Goal: Communication & Community: Answer question/provide support

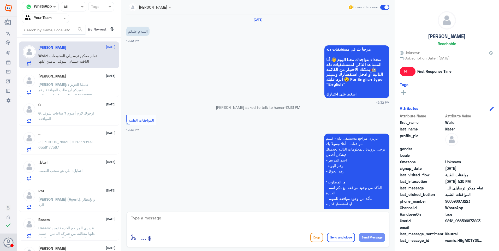
scroll to position [360, 0]
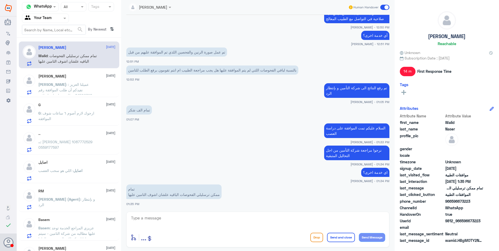
click at [64, 82] on p "[PERSON_NAME] : عميلنا العزيز : نفيدكم أن طلب الموافقة رقم :84502728 يتطلب معلو…" at bounding box center [67, 88] width 59 height 13
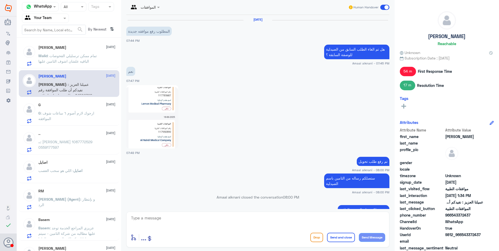
scroll to position [424, 0]
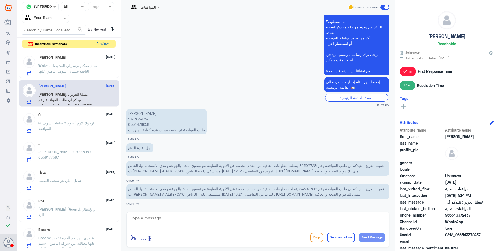
click at [101, 43] on button "Preview" at bounding box center [102, 44] width 16 height 8
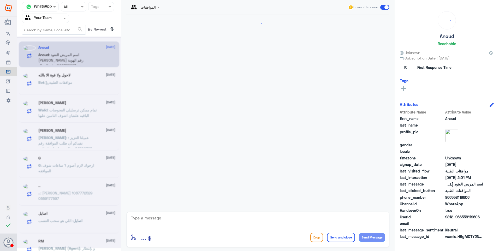
scroll to position [101, 0]
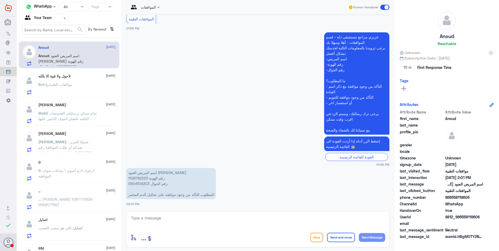
click at [144, 179] on p "اسم المريض العنود [PERSON_NAME] رقم الهوية 1129762223 رقم الجوال 0504104303 الم…" at bounding box center [171, 183] width 90 height 31
click at [143, 179] on p "اسم المريض العنود [PERSON_NAME] رقم الهوية 1129762223 رقم الجوال 0504104303 الم…" at bounding box center [171, 183] width 90 height 31
copy p "1129762223"
drag, startPoint x: 168, startPoint y: 216, endPoint x: 174, endPoint y: 220, distance: 7.1
click at [169, 218] on textarea at bounding box center [258, 221] width 255 height 13
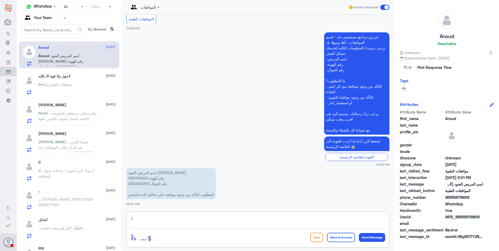
type textarea "l"
type textarea "موافقة لدى اي دكتور؟"
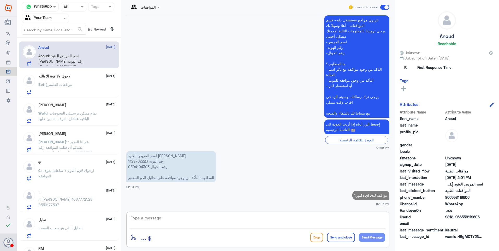
click at [72, 85] on span ": موافقات الطبية" at bounding box center [58, 84] width 28 height 4
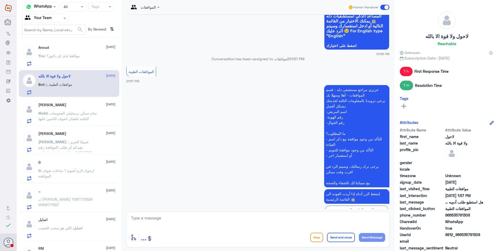
scroll to position [387, 0]
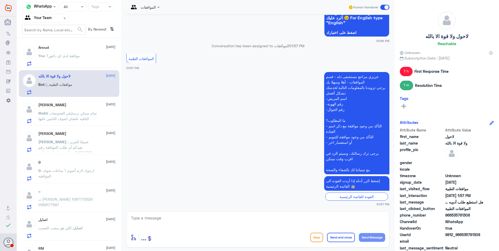
click at [152, 7] on div at bounding box center [144, 7] width 36 height 6
click at [150, 43] on div "Badr Alotaibi" at bounding box center [156, 44] width 22 height 5
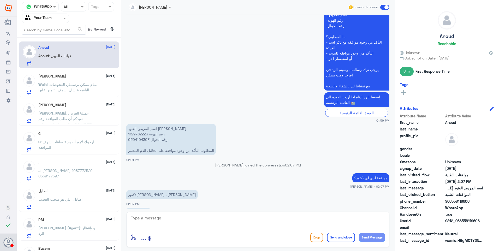
scroll to position [163, 0]
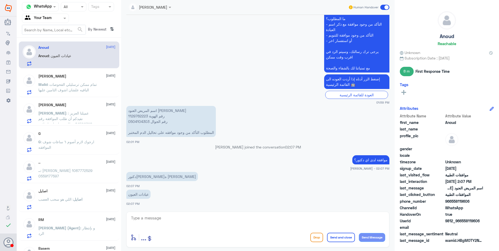
click at [139, 116] on p "اسم المريض العنود [PERSON_NAME] رقم الهوية 1129762223 رقم الجوال 0504104303 الم…" at bounding box center [171, 121] width 90 height 31
click at [139, 117] on p "اسم المريض العنود [PERSON_NAME] رقم الهوية 1129762223 رقم الجوال 0504104303 الم…" at bounding box center [171, 121] width 90 height 31
copy p "1129762223"
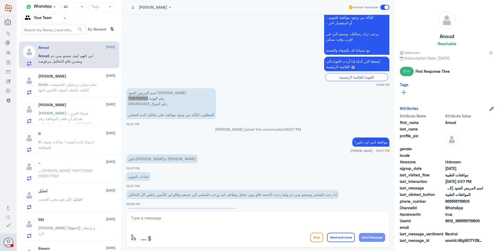
scroll to position [235, 0]
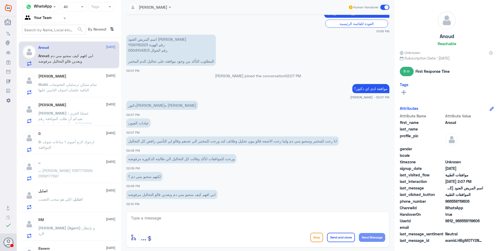
drag, startPoint x: 152, startPoint y: 215, endPoint x: 156, endPoint y: 215, distance: 3.4
click at [152, 215] on textarea at bounding box center [258, 221] width 255 height 13
type textarea "k"
type textarea "نعم يوجد طلب موافق عليه بشكل جزئي"
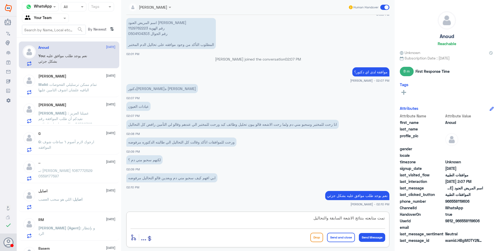
type textarea "تمت متابعته بنتائج الاشعة السابقة والتحاليل"
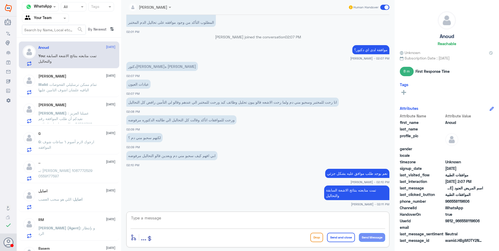
click at [176, 226] on textarea at bounding box center [258, 221] width 255 height 13
paste textarea "2025/6766912"
type textarea "تحت الاجراء الان # 2025/6766912"
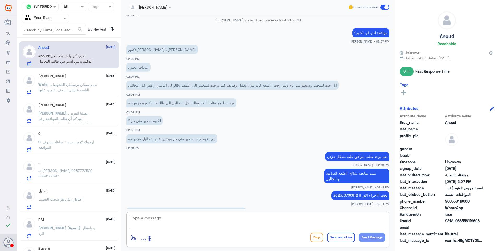
scroll to position [308, 0]
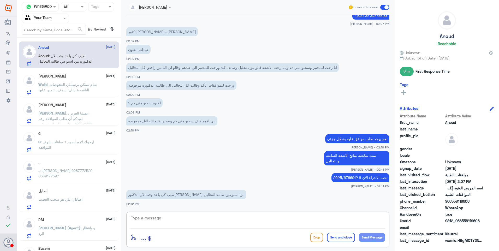
drag, startPoint x: 165, startPoint y: 215, endPoint x: 196, endPoint y: 215, distance: 30.5
click at [179, 215] on textarea at bounding box center [258, 221] width 255 height 13
type textarea "1"
type textarea "15- 20 دقسقة حتى يرد التأمين"
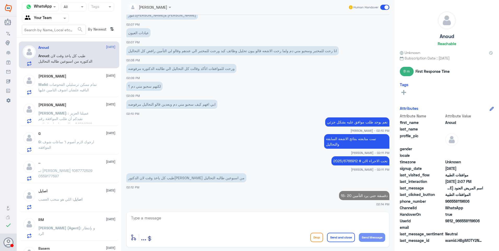
click at [47, 86] on span "Walid" at bounding box center [42, 84] width 9 height 4
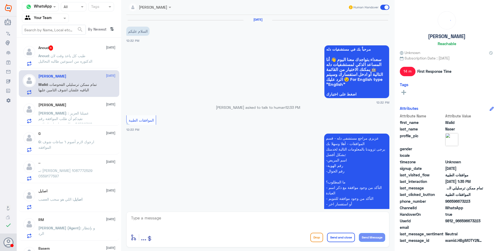
scroll to position [360, 0]
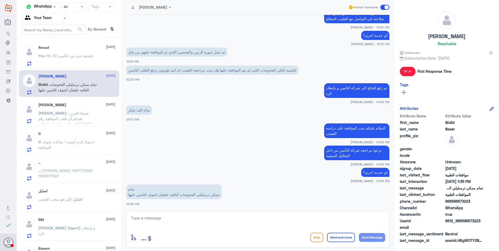
click at [73, 111] on span ": عميلنا العزيز : نفيدكم أن طلب الموافقة رقم :84502728 يتطلب معلومات إضافية من …" at bounding box center [66, 140] width 57 height 59
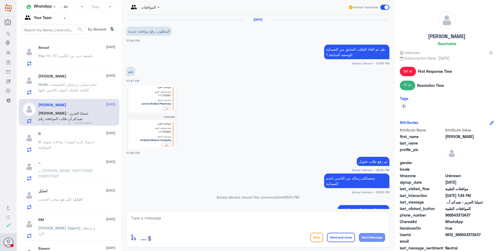
scroll to position [424, 0]
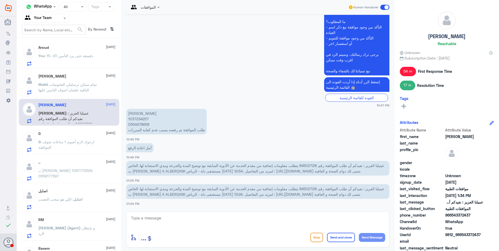
click at [140, 109] on p "نادرة البرقاوي 1037234257 0554478658 طلب الموافقة تم رفضه بسبب عدم كفاية المبرر…" at bounding box center [166, 122] width 80 height 26
copy p "1037234257"
click at [305, 163] on span "عميلنا العزيز : نفيدكم أن طلب الموافقة رقم :84502728 يتطلب معلومات إضافية من مق…" at bounding box center [256, 168] width 256 height 10
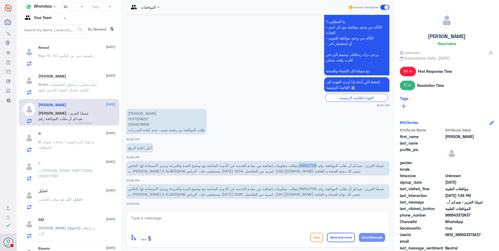
copy span "84502728"
drag, startPoint x: 205, startPoint y: 219, endPoint x: 214, endPoint y: 221, distance: 8.9
click at [208, 221] on textarea at bounding box center [258, 221] width 255 height 13
type textarea "تمت الموافقة على المنجارو وتحويلك الى صيدلية الدواء"
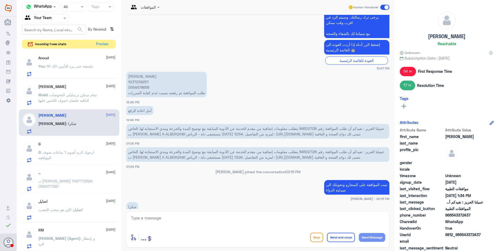
scroll to position [464, 0]
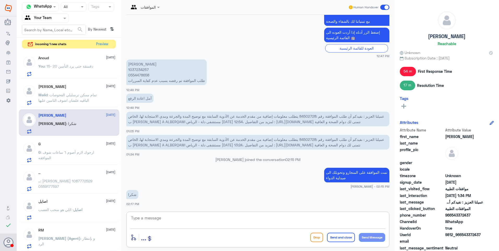
click at [86, 66] on span ": 15- 20 دقسقة حتى يرد التأمين" at bounding box center [69, 66] width 49 height 4
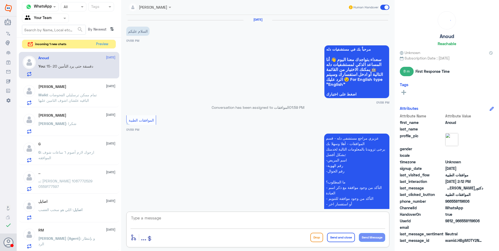
click at [181, 222] on textarea at bounding box center [258, 221] width 255 height 13
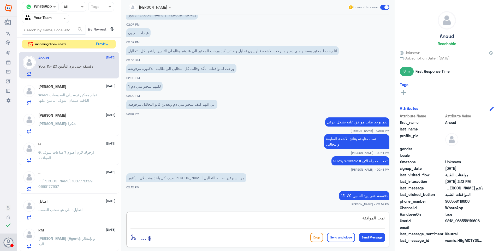
type textarea "تمت الموافقة"
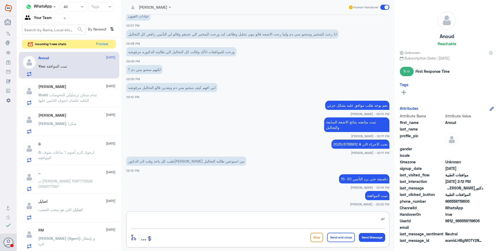
type textarea "ت"
click at [101, 43] on button "Preview" at bounding box center [102, 44] width 16 height 8
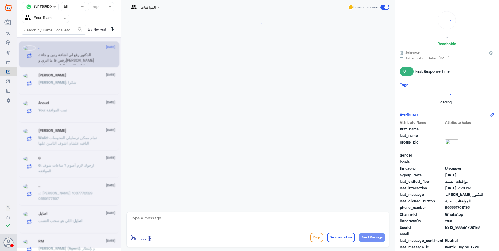
scroll to position [108, 0]
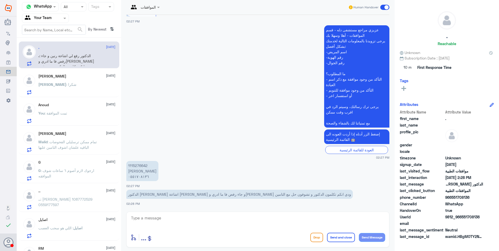
click at [63, 87] on div "[PERSON_NAME] : شكرا" at bounding box center [76, 89] width 77 height 12
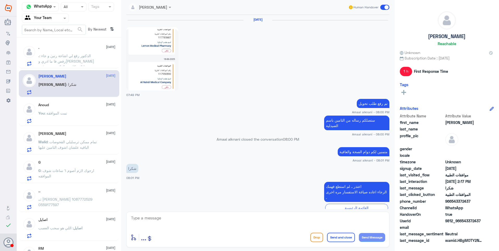
scroll to position [416, 0]
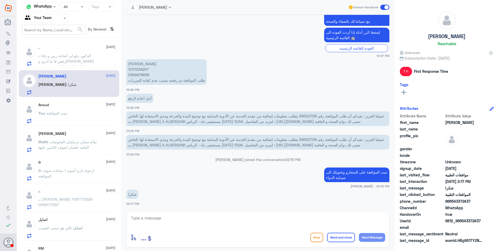
click at [300, 114] on span "عميلنا العزيز : نفيدكم أن طلب الموافقة رقم :84502728 يتطلب معلومات إضافية من مق…" at bounding box center [256, 119] width 256 height 10
copy span "84502728"
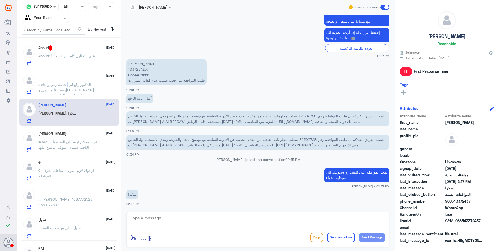
click at [67, 85] on span ": الدكتور رفع لي اشاعة رنين و جاء رفض فا ما ادري و[PERSON_NAME] ودي انكم تكلمون…" at bounding box center [66, 92] width 56 height 21
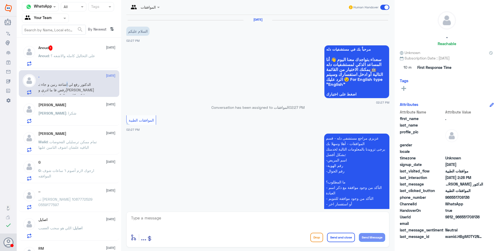
scroll to position [108, 0]
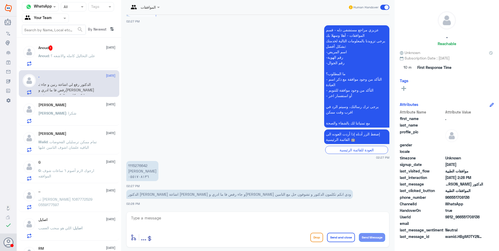
click at [73, 57] on span ": على التحاليل كامله والاشعه ؟" at bounding box center [72, 56] width 46 height 4
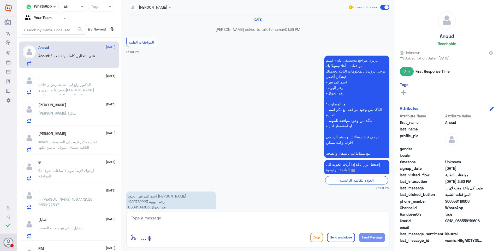
scroll to position [282, 0]
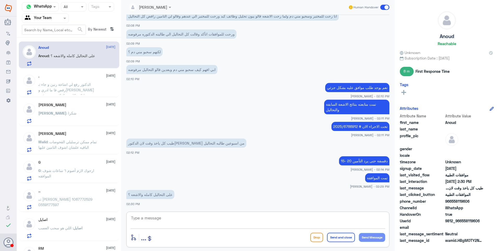
click at [158, 220] on textarea at bounding box center [258, 221] width 255 height 13
type textarea "نعم"
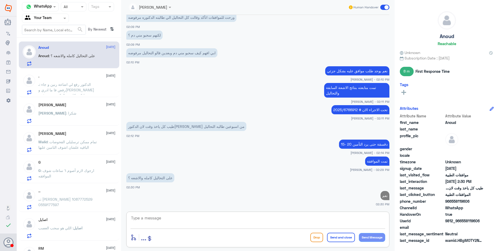
click at [88, 80] on div ". [DATE] . : الدكتور رفع لي اشاعة رنين و جاء رفض فا ما ادري و[PERSON_NAME] ودي …" at bounding box center [76, 84] width 77 height 21
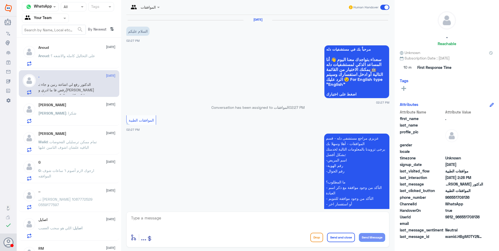
scroll to position [108, 0]
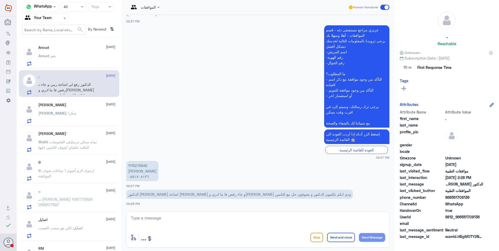
drag, startPoint x: 152, startPoint y: 221, endPoint x: 176, endPoint y: 220, distance: 23.8
click at [157, 221] on textarea at bounding box center [258, 221] width 255 height 13
drag, startPoint x: 144, startPoint y: 212, endPoint x: 132, endPoint y: 209, distance: 12.9
click at [108, 206] on div "Channel WhatsApp Status × All Tags Agent Filter Your Team search By Newest ⇅ An…" at bounding box center [258, 126] width 482 height 253
drag, startPoint x: 284, startPoint y: 197, endPoint x: 219, endPoint y: 197, distance: 64.5
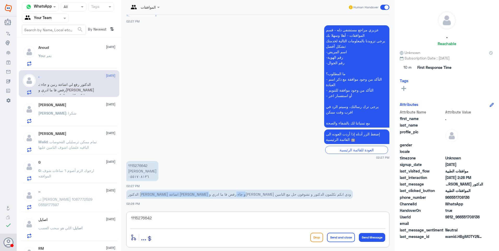
click at [219, 197] on p "الدكتور [PERSON_NAME] اشاعة [PERSON_NAME] و جاء رفض فا ما ادري و[PERSON_NAME] و…" at bounding box center [239, 194] width 227 height 9
drag, startPoint x: 219, startPoint y: 197, endPoint x: 241, endPoint y: 195, distance: 21.7
click at [241, 195] on p "الدكتور [PERSON_NAME] اشاعة [PERSON_NAME] و جاء رفض فا ما ادري و[PERSON_NAME] و…" at bounding box center [239, 194] width 227 height 9
drag, startPoint x: 248, startPoint y: 194, endPoint x: 264, endPoint y: 192, distance: 15.8
click at [249, 194] on p "الدكتور [PERSON_NAME] اشاعة [PERSON_NAME] و جاء رفض فا ما ادري و[PERSON_NAME] و…" at bounding box center [239, 194] width 227 height 9
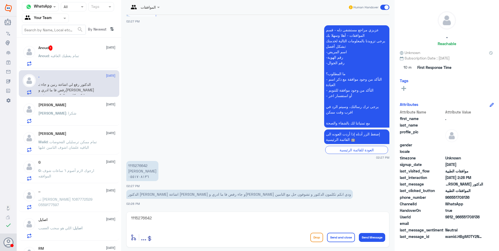
drag, startPoint x: 173, startPoint y: 213, endPoint x: 175, endPoint y: 217, distance: 4.7
click at [175, 216] on div "1115276642 enter flow name ... Drop Send and close Send Message" at bounding box center [257, 230] width 263 height 36
click at [176, 218] on textarea "1115276642" at bounding box center [258, 221] width 255 height 13
drag, startPoint x: 177, startPoint y: 220, endPoint x: 97, endPoint y: 208, distance: 80.4
click at [97, 208] on div "Channel WhatsApp Status × All Tags Agent Filter Your Team search By Newest ⇅ An…" at bounding box center [258, 126] width 482 height 253
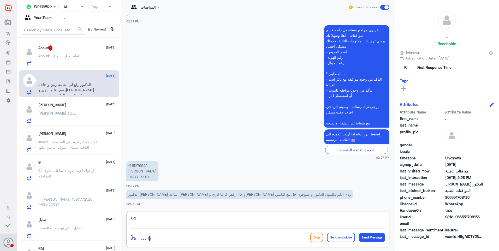
type textarea "u"
type textarea "p"
type textarea "حسب رد التأمين فقط تمت الموافقة عليها في شهر [DATE]"
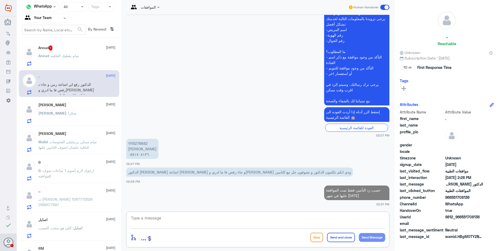
click at [70, 46] on div "Anoud 1 [DATE]" at bounding box center [76, 47] width 77 height 5
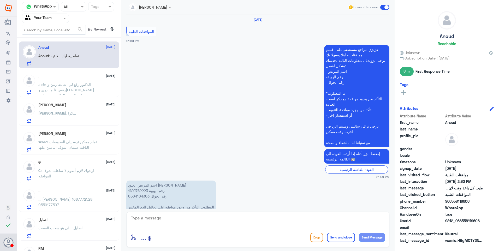
scroll to position [305, 0]
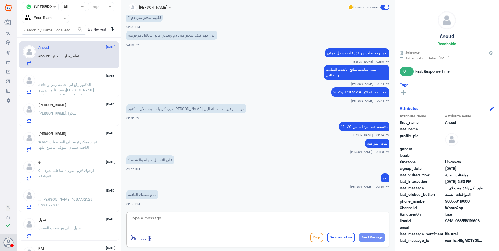
drag, startPoint x: 181, startPoint y: 223, endPoint x: 203, endPoint y: 226, distance: 22.0
click at [185, 224] on textarea at bounding box center [258, 221] width 255 height 13
type textarea "[DEMOGRAPHIC_DATA] يعافيك"
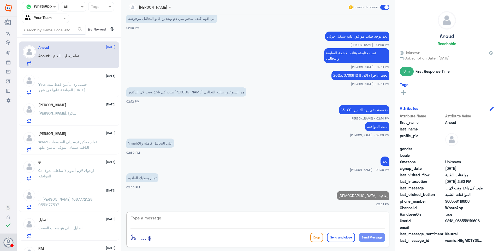
click at [75, 110] on div "[PERSON_NAME] [DATE] [PERSON_NAME] : شكرا" at bounding box center [76, 113] width 77 height 21
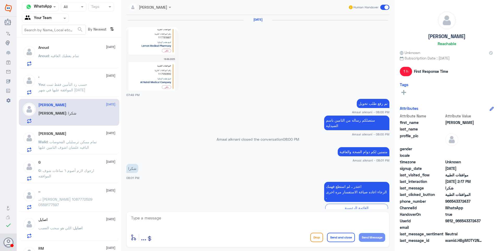
scroll to position [416, 0]
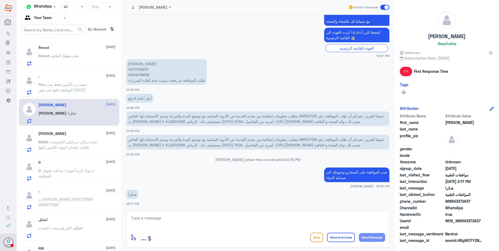
click at [173, 222] on textarea at bounding box center [258, 221] width 255 height 13
type textarea "العفو تمنياتنا لكم دوام الصحة."
click at [337, 245] on div "العفو تمنياتنا لكم دوام الصحة. enter flow name ... Drop Send and close Send Mes…" at bounding box center [257, 230] width 263 height 36
click at [338, 241] on button "Send and close" at bounding box center [341, 237] width 28 height 9
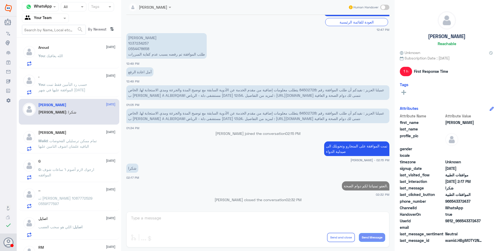
click at [69, 138] on div "Walid Naser [DATE] Walid : تمام ممكن ترسليلي الفحوصات الباقيه علشان اشوف التامي…" at bounding box center [76, 141] width 77 height 21
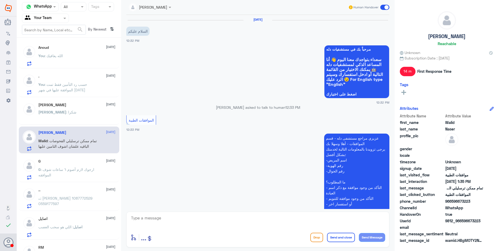
scroll to position [360, 0]
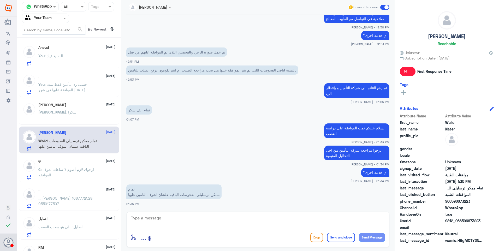
click at [67, 166] on div "G [DATE] G : ارجوك لازم أصوم ٦ ساعات شوف الموافقه" at bounding box center [76, 169] width 77 height 21
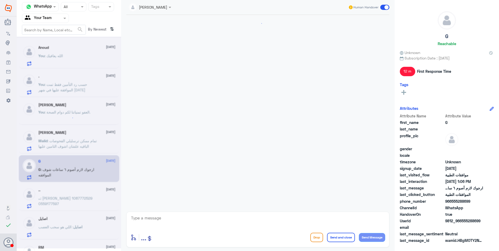
scroll to position [360, 0]
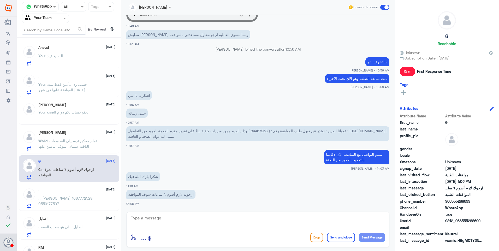
click at [78, 194] on div ".. [DATE] .. : [PERSON_NAME] 1087772529 0559177597" at bounding box center [76, 198] width 77 height 21
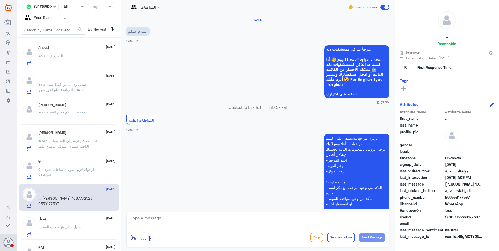
scroll to position [163, 0]
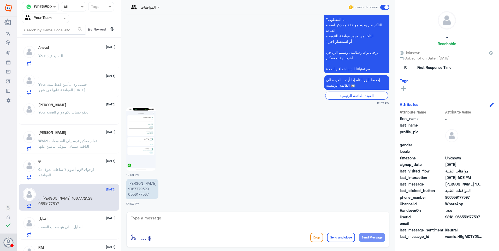
click at [140, 190] on p "[PERSON_NAME] 1087772529 0559177597" at bounding box center [142, 189] width 32 height 20
copy p "1087772529"
drag, startPoint x: 140, startPoint y: 190, endPoint x: 142, endPoint y: 145, distance: 44.7
click at [142, 145] on img at bounding box center [140, 138] width 29 height 63
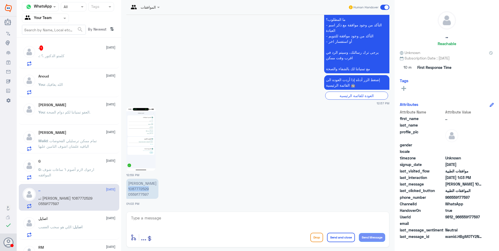
copy p "1087772529"
drag, startPoint x: 169, startPoint y: 224, endPoint x: 172, endPoint y: 220, distance: 5.3
click at [169, 224] on textarea at bounding box center [258, 221] width 255 height 13
type textarea "t"
type textarea "فضلاً وضح استفسارك"
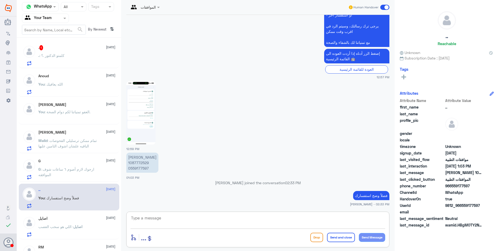
scroll to position [0, 0]
click at [70, 231] on p "اصايل : اللي هو سحب العصب" at bounding box center [60, 230] width 44 height 13
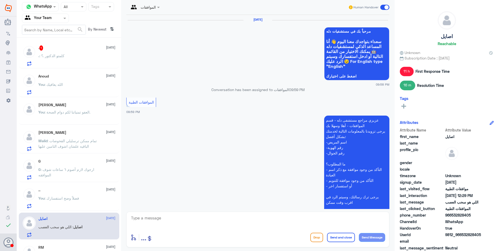
scroll to position [481, 0]
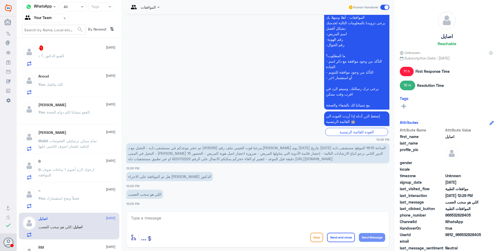
click at [321, 147] on span "مرحبا قوت العتيبي ملف رقم (913055) تم حجز موعدكم في مستشفى دلـه - النخيل مع د.[…" at bounding box center [257, 153] width 258 height 15
copy span "913055"
click at [175, 220] on textarea at bounding box center [258, 221] width 255 height 13
type textarea "k"
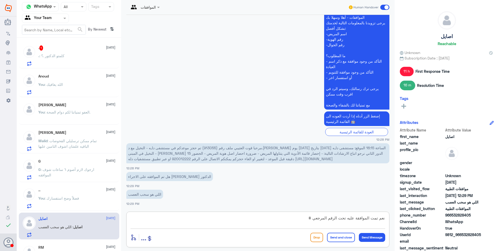
paste textarea "2025/6763177"
type textarea "نعم تمت الموافقة عليه تحت الرقم المرجعي # 2025/6763177"
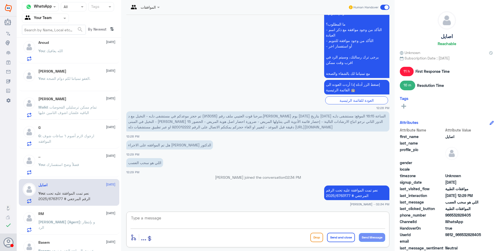
scroll to position [75, 0]
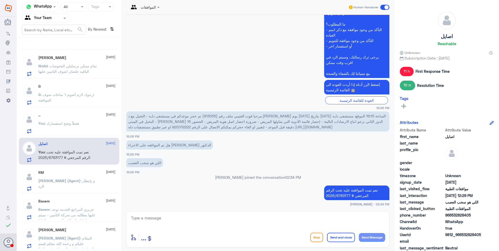
click at [84, 182] on span ": و بإنتظار الرد" at bounding box center [66, 184] width 57 height 10
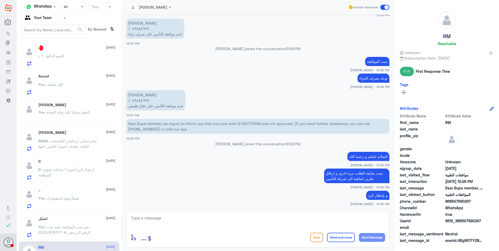
click at [72, 58] on div ". : كلمتو الدكتور .؟" at bounding box center [76, 60] width 77 height 12
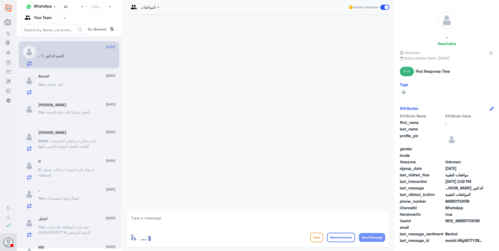
scroll to position [158, 0]
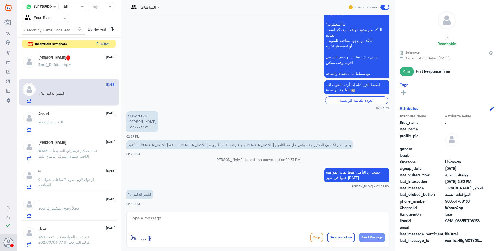
click at [99, 43] on button "Preview" at bounding box center [102, 44] width 16 height 8
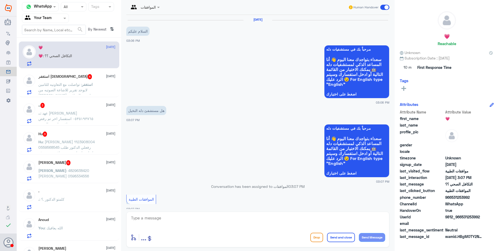
scroll to position [200, 0]
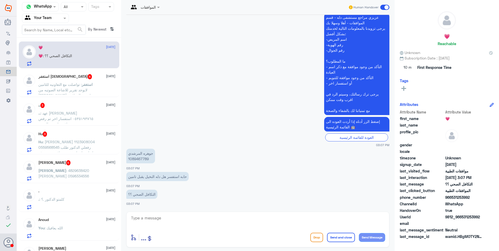
click at [139, 158] on p "جوهره المرشدي 1089467789" at bounding box center [140, 156] width 29 height 15
copy p "1089467789"
click at [170, 224] on textarea at bounding box center [258, 221] width 255 height 13
type textarea "d"
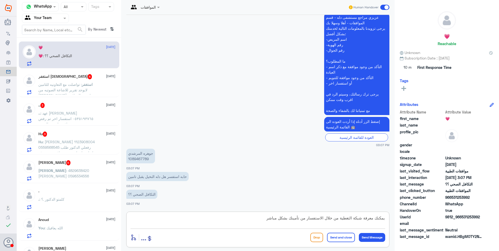
type textarea "يمكنك معرفة شبكة التغطية من خلال الاستفسار من تأمينك بشكل مباشر."
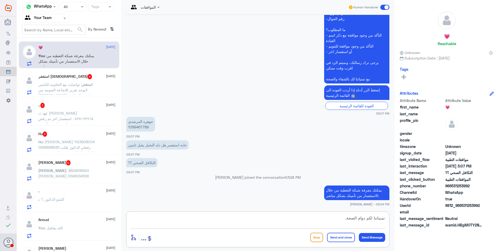
type textarea "تمنياتنا لكم دوام الصحة."
click at [331, 237] on button "Send and close" at bounding box center [341, 237] width 28 height 9
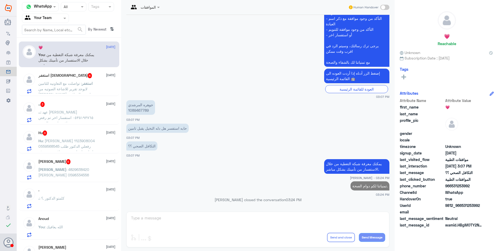
click at [83, 75] on div "استغفر [DEMOGRAPHIC_DATA] 4 [DATE]" at bounding box center [76, 75] width 77 height 5
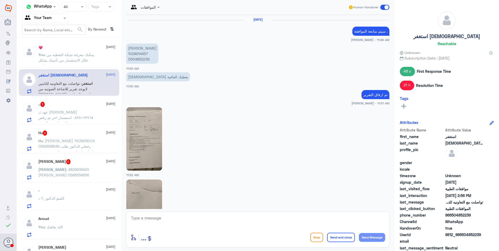
scroll to position [512, 0]
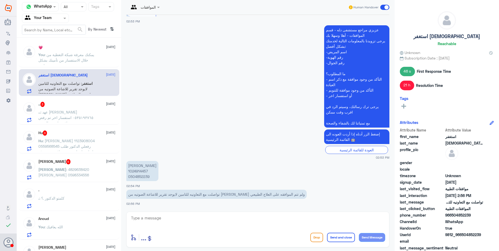
click at [136, 172] on p "[PERSON_NAME] 1024914457 0504852239" at bounding box center [142, 171] width 32 height 20
copy p "1024914457"
drag, startPoint x: 300, startPoint y: 194, endPoint x: 222, endPoint y: 195, distance: 77.8
click at [222, 195] on p "تواصلت مع التعاونيه للتامين لايوجد تقرير للاشاعة الصوتيه من [PERSON_NAME] ولم ت…" at bounding box center [216, 194] width 180 height 9
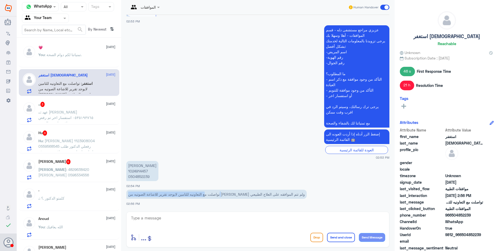
drag, startPoint x: 222, startPoint y: 195, endPoint x: 251, endPoint y: 194, distance: 29.3
click at [239, 195] on p "تواصلت مع التعاونيه للتامين لايوجد تقرير للاشاعة الصوتيه من [PERSON_NAME] ولم ت…" at bounding box center [216, 194] width 180 height 9
drag, startPoint x: 171, startPoint y: 217, endPoint x: 171, endPoint y: 220, distance: 2.9
click at [171, 218] on textarea at bounding box center [258, 221] width 255 height 13
type textarea "تم ارفاق الاشعة الان للمرة الثانية مع تقرير الطبيب"
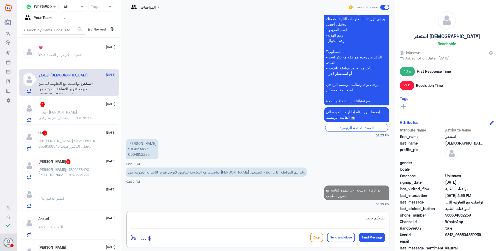
scroll to position [533, 0]
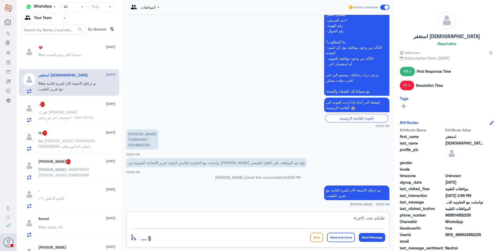
type textarea "طلبكم تحت الاجراء"
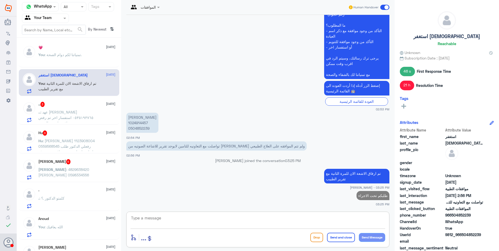
click at [71, 105] on div ".. 3 [DATE]" at bounding box center [76, 104] width 77 height 5
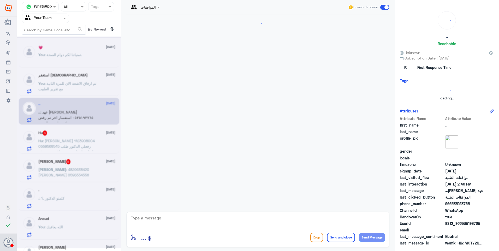
scroll to position [96, 0]
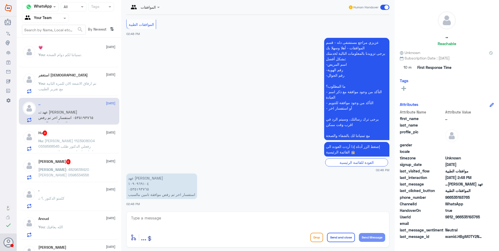
drag, startPoint x: 140, startPoint y: 186, endPoint x: 163, endPoint y: 213, distance: 35.4
click at [140, 186] on p "عهد [PERSON_NAME] ٠٥٣٥١٩٣٧٦٥ استفسار اخر تم رفض موافقة تامين مالسبب" at bounding box center [161, 187] width 71 height 26
drag, startPoint x: 148, startPoint y: 221, endPoint x: 153, endPoint y: 223, distance: 5.8
click at [153, 223] on textarea at bounding box center [258, 221] width 255 height 13
drag, startPoint x: 166, startPoint y: 218, endPoint x: 118, endPoint y: 220, distance: 48.1
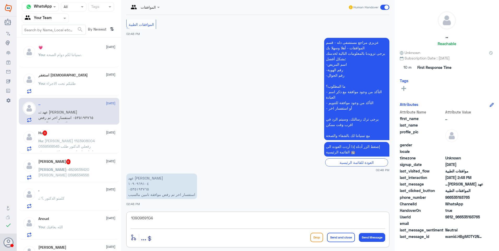
click at [91, 215] on div "Channel WhatsApp Status × All Tags Agent Filter Your Team search By Newest ⇅ 💗 …" at bounding box center [258, 126] width 482 height 253
click at [161, 222] on textarea "1090969104" at bounding box center [258, 221] width 255 height 13
drag, startPoint x: 160, startPoint y: 219, endPoint x: 85, endPoint y: 202, distance: 77.4
click at [87, 202] on div "Channel WhatsApp Status × All Tags Agent Filter Your Team search By Newest ⇅ 💗 …" at bounding box center [258, 126] width 482 height 253
type textarea "ا"
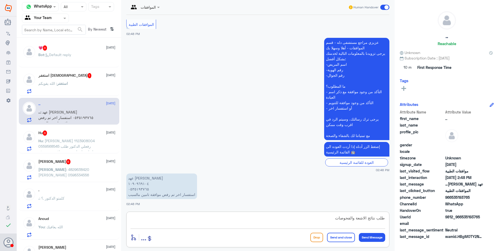
type textarea "طلب نتائج الاشعة والفحوصات"
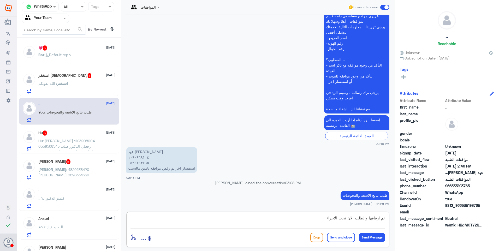
type textarea "تم ارفاقها والطلب الان تحت الاجراء"
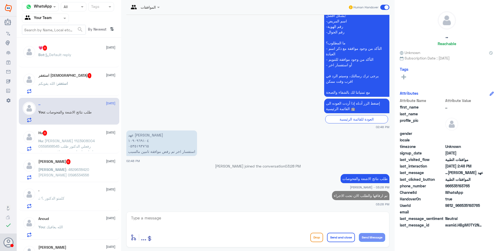
click at [70, 81] on div "استغفر [DEMOGRAPHIC_DATA] 1 [DATE] استغفر : [DEMOGRAPHIC_DATA] يقويكم" at bounding box center [76, 83] width 77 height 21
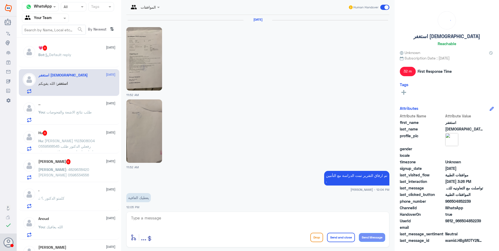
scroll to position [498, 0]
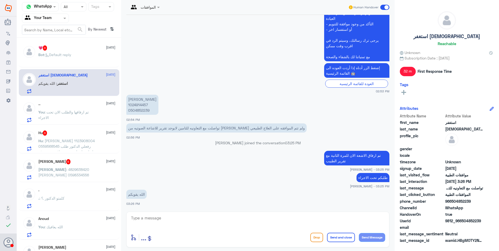
click at [67, 64] on p "Bot : Default reply" at bounding box center [54, 58] width 33 height 13
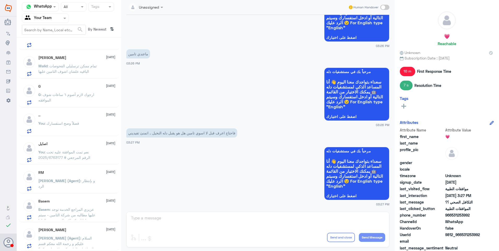
scroll to position [85, 0]
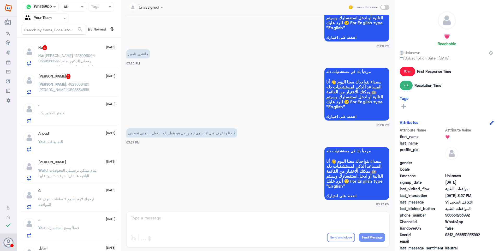
click at [74, 85] on span ": 4829638420 [PERSON_NAME] 0598334556" at bounding box center [63, 87] width 51 height 10
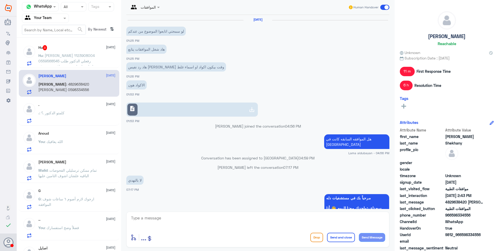
scroll to position [411, 0]
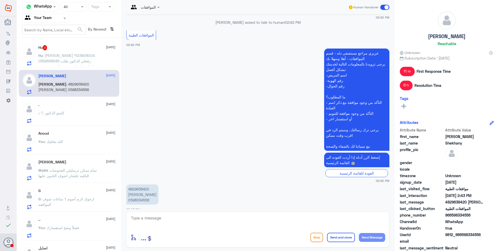
click at [140, 185] on p "4829638420 [PERSON_NAME] 0598334556" at bounding box center [142, 195] width 32 height 20
click at [139, 185] on p "4829638420 [PERSON_NAME] 0598334556" at bounding box center [142, 195] width 32 height 20
drag, startPoint x: 139, startPoint y: 183, endPoint x: 137, endPoint y: 195, distance: 12.5
click at [137, 195] on p "4829638420 [PERSON_NAME] 0598334556" at bounding box center [142, 195] width 32 height 20
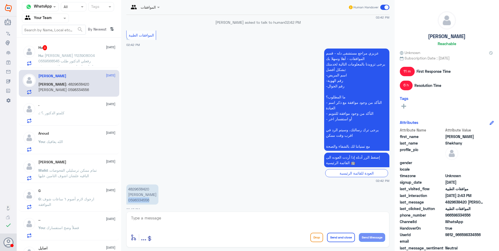
click at [137, 195] on p "4829638420 [PERSON_NAME] 0598334556" at bounding box center [142, 195] width 32 height 20
click at [73, 62] on span ": [PERSON_NAME] 1123908004 0559568545 رفعلي الدكتور طلب خلع اربع اسنان وجت مواف…" at bounding box center [66, 66] width 57 height 26
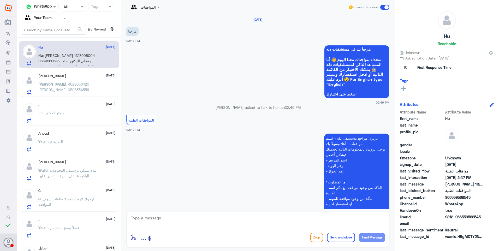
scroll to position [101, 0]
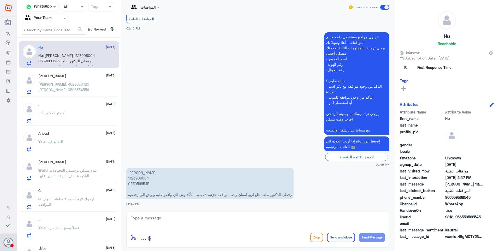
click at [143, 177] on p "[PERSON_NAME] 1123908004 0559568545 رفعلي الدكتور طلب خلع اربع اسنان وجت موافقة…" at bounding box center [209, 183] width 167 height 31
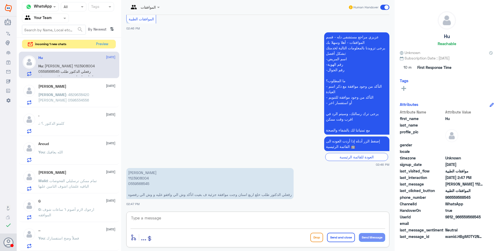
click at [170, 222] on textarea at bounding box center [258, 221] width 255 height 13
type textarea "j"
type textarea "تمت الموافقة بشكل كامل على اجراء خلع السن المدفون كلا السنان"
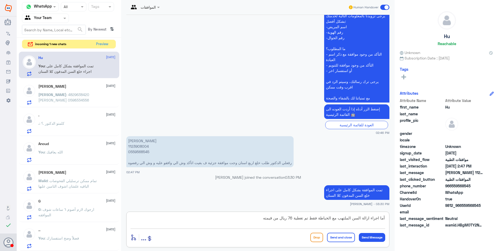
type textarea "أما اجراء ازالة السن الملتهب مع الخياطة فقط تم تغطية 76 ريال من قيمته"
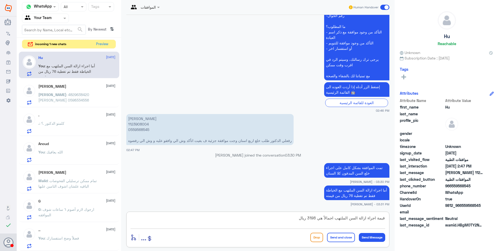
type textarea "قيمة اجراء ازالة السن الملتهب اجمالاً هي 3198 ريال"
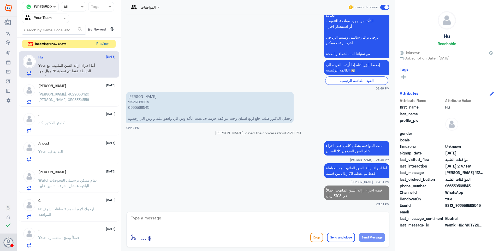
click at [101, 44] on button "Preview" at bounding box center [102, 44] width 16 height 8
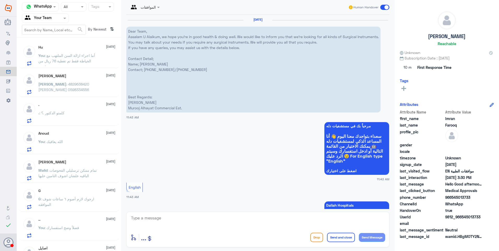
scroll to position [225, 0]
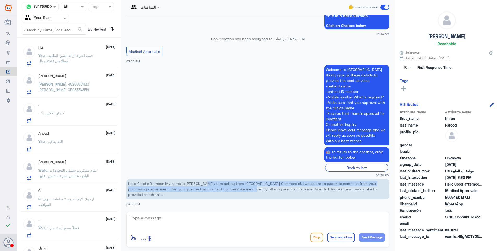
drag, startPoint x: 205, startPoint y: 184, endPoint x: 245, endPoint y: 187, distance: 40.5
click at [245, 186] on p "Hello Good afternoon My name is [PERSON_NAME]. I am calling from [GEOGRAPHIC_DA…" at bounding box center [257, 189] width 263 height 20
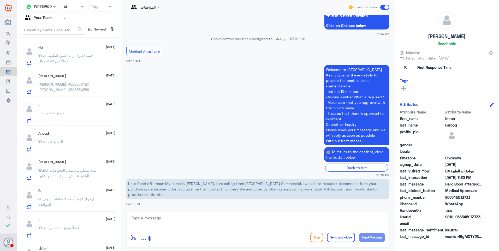
drag, startPoint x: 245, startPoint y: 187, endPoint x: 254, endPoint y: 188, distance: 8.6
click at [251, 187] on p "Hello Good afternoon My name is [PERSON_NAME]. I am calling from [GEOGRAPHIC_DA…" at bounding box center [257, 189] width 263 height 20
click at [284, 189] on p "Hello Good afternoon My name is [PERSON_NAME]. I am calling from [GEOGRAPHIC_DA…" at bounding box center [257, 189] width 263 height 20
click at [308, 237] on div "enter flow name ... Drop Send and close Send Message" at bounding box center [258, 238] width 255 height 12
click at [314, 237] on button "Drop" at bounding box center [316, 237] width 13 height 9
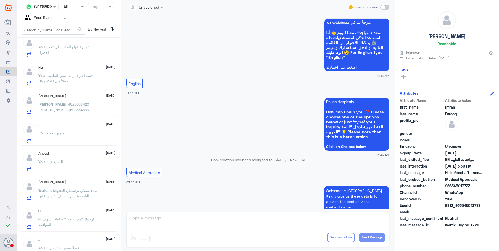
scroll to position [0, 0]
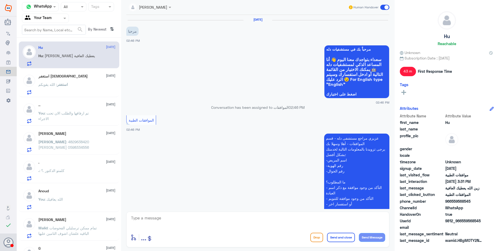
scroll to position [196, 0]
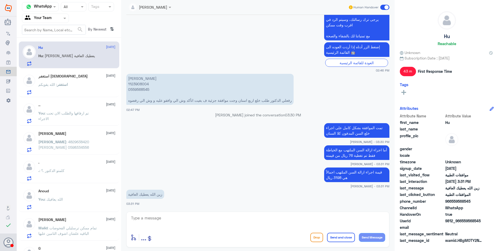
click at [75, 79] on div "استغفر الله 20 September استغفر : الله يقويكم" at bounding box center [76, 84] width 77 height 21
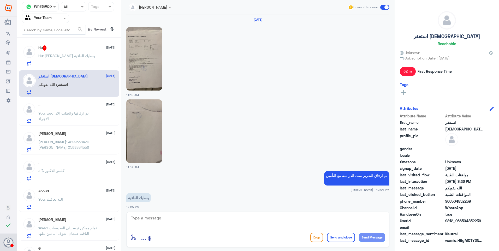
scroll to position [498, 0]
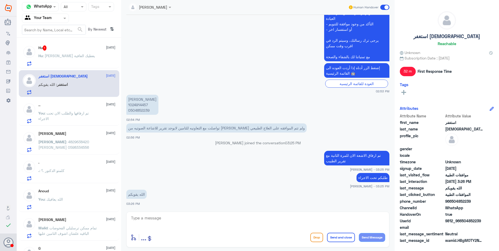
click at [77, 60] on p "Hu : زين الله يعطيك العافية" at bounding box center [66, 59] width 57 height 13
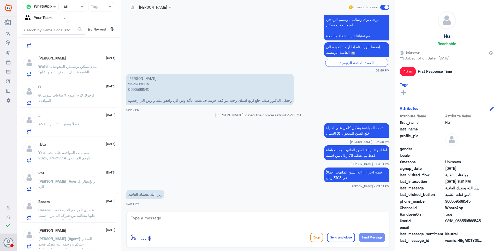
scroll to position [162, 0]
click at [79, 234] on div "Sara 20 September Abdullah (Agent) : السلام عليكم و رحمة الله معكم قسم الموافقا…" at bounding box center [76, 238] width 77 height 21
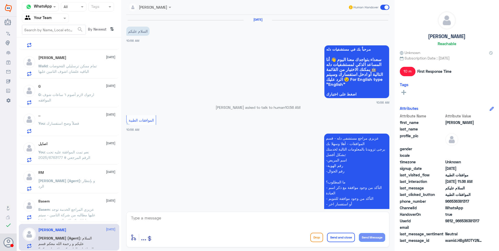
scroll to position [416, 0]
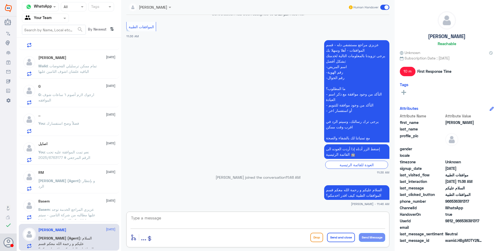
click at [167, 224] on textarea at bounding box center [258, 221] width 255 height 13
drag, startPoint x: 315, startPoint y: 223, endPoint x: 399, endPoint y: 222, distance: 83.6
click at [398, 222] on div "Channel WhatsApp Status × All Tags Agent Filter Your Team search By Newest ⇅ Hu…" at bounding box center [258, 126] width 482 height 253
type textarea "نشكر تواصلكم مع مستشفيات دلة."
click at [342, 242] on button "Send and close" at bounding box center [341, 237] width 28 height 9
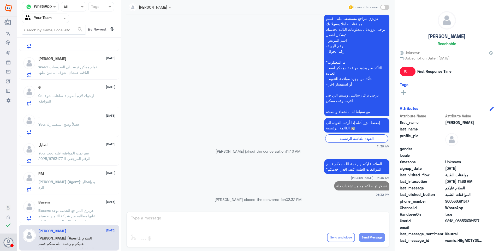
scroll to position [161, 0]
click at [75, 207] on div "Basem 20 September Basem : عزيزي المراجع الخدمة توجد عليها مطالبه من شركة التام…" at bounding box center [76, 210] width 77 height 21
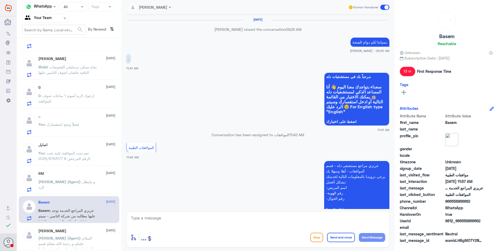
scroll to position [310, 0]
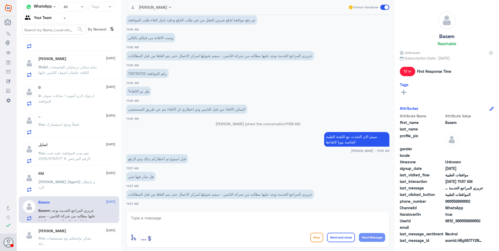
click at [72, 182] on span ": و بإنتظار الرد" at bounding box center [66, 185] width 57 height 10
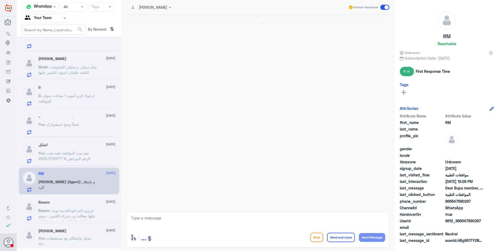
scroll to position [409, 0]
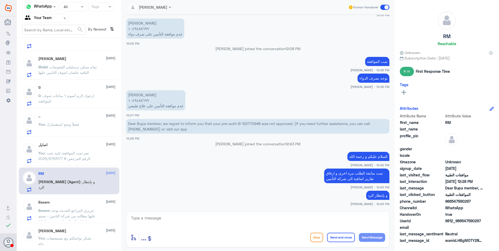
click at [248, 220] on textarea at bounding box center [258, 221] width 255 height 13
paste textarea "نشكر تواصلكم مع مستشفيات دلة."
type textarea "نشكر تواصلكم مع مستشفيات دلة."
click at [347, 239] on button "Send and close" at bounding box center [341, 237] width 28 height 9
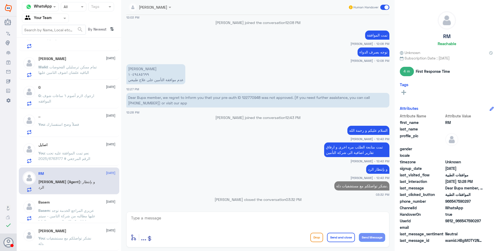
scroll to position [160, 0]
drag, startPoint x: 85, startPoint y: 155, endPoint x: 177, endPoint y: 101, distance: 106.0
click at [85, 155] on span ": نعم تمت الموافقة عليه تحت الرقم المرجعي # 2025/6763177" at bounding box center [64, 157] width 52 height 10
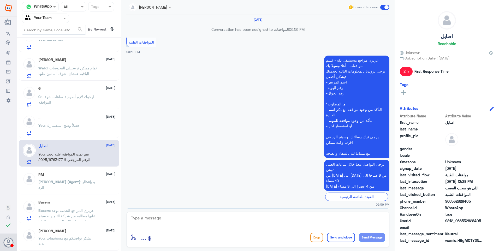
scroll to position [453, 0]
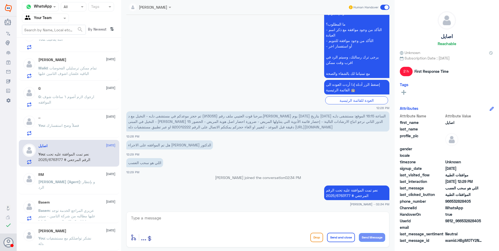
click at [246, 228] on div at bounding box center [258, 222] width 255 height 14
drag, startPoint x: 210, startPoint y: 216, endPoint x: 232, endPoint y: 218, distance: 22.0
click at [210, 216] on textarea at bounding box center [258, 221] width 255 height 13
paste textarea "نشكر تواصلكم مع مستشفيات دلة."
type textarea "نشكر تواصلكم مع مستشفيات دلة."
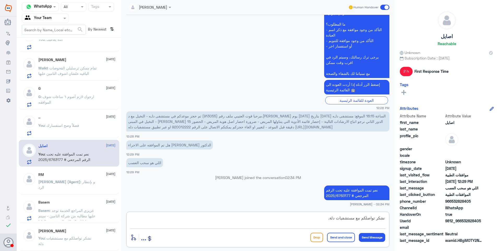
click at [342, 237] on button "Send and close" at bounding box center [341, 237] width 28 height 9
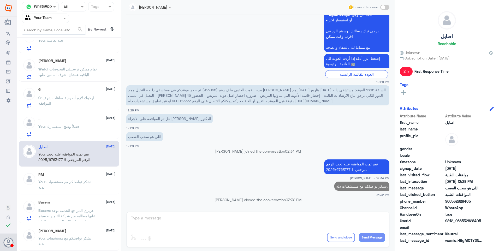
scroll to position [159, 0]
click at [83, 125] on div "You : فضلاً وضح استفسارك" at bounding box center [76, 131] width 77 height 12
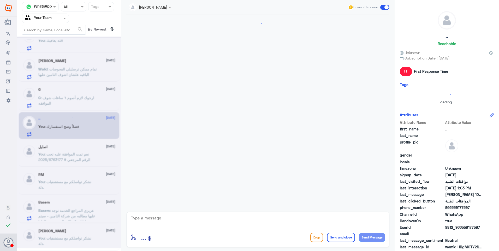
scroll to position [189, 0]
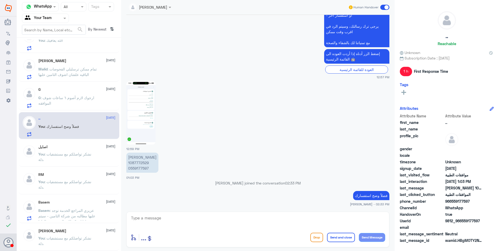
drag, startPoint x: 166, startPoint y: 213, endPoint x: 166, endPoint y: 217, distance: 4.4
click at [166, 216] on div "enter flow name ... Drop Send and close Send Message" at bounding box center [257, 230] width 263 height 36
click at [167, 216] on textarea at bounding box center [258, 221] width 255 height 13
paste textarea "نشكر تواصلكم مع مستشفيات دلة."
type textarea "نشكر تواصلكم مع مستشفيات دلة."
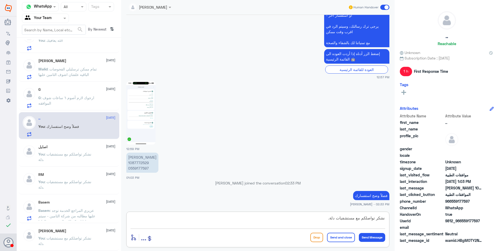
click at [344, 238] on button "Send and close" at bounding box center [341, 237] width 28 height 9
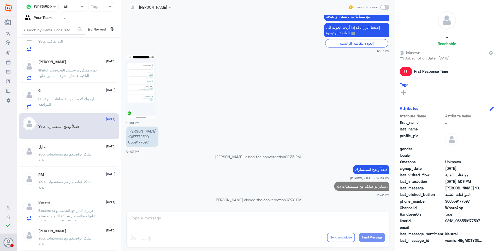
scroll to position [158, 0]
drag, startPoint x: 80, startPoint y: 102, endPoint x: 133, endPoint y: 84, distance: 56.9
click at [81, 102] on p "G : ارجوك لازم أصوم ٦ ساعات شوف الموافقه" at bounding box center [67, 102] width 59 height 13
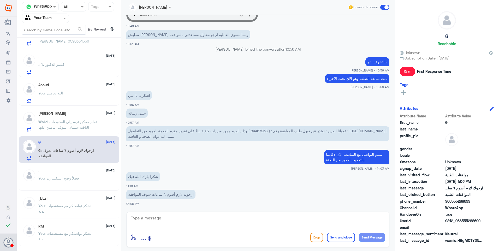
scroll to position [106, 0]
click at [61, 123] on span ": تمام ممكن ترسليلي الفحوصات الباقيه علشان اشوف التامين عليها" at bounding box center [67, 125] width 58 height 10
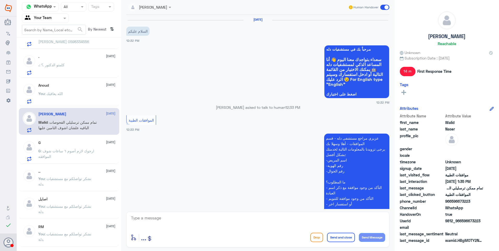
scroll to position [360, 0]
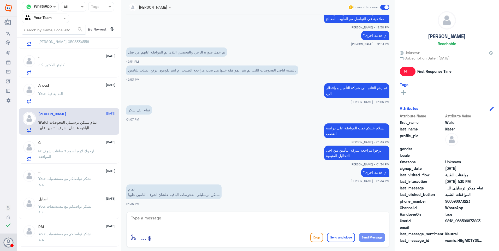
click at [61, 144] on div "G 20 September" at bounding box center [76, 143] width 77 height 4
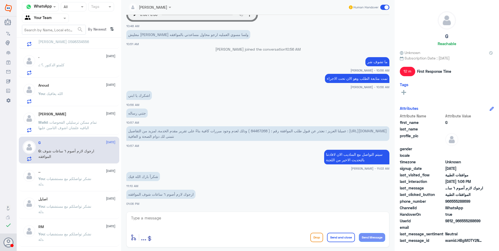
click at [177, 220] on textarea at bounding box center [258, 221] width 255 height 13
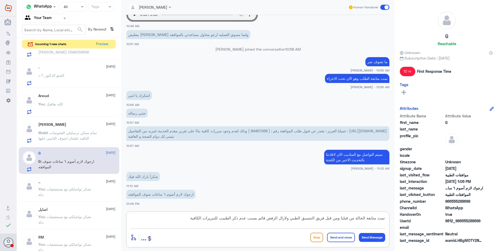
type textarea "تمت متابعة الحالة من قبلنا ومن قبل فريق التنسيق الطبي ولازال الرفض قائم بسبب عد…"
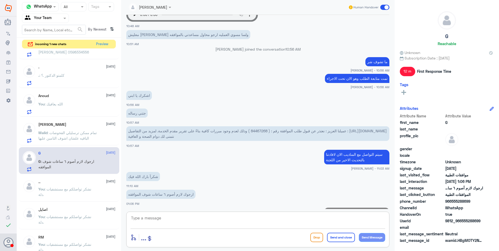
scroll to position [387, 0]
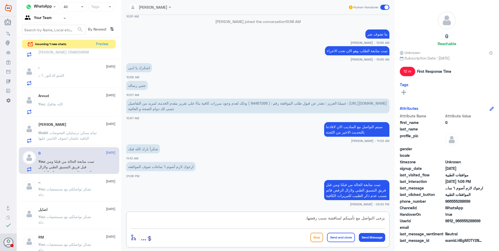
type textarea "يرجى التواصل مع تأمينكم لمناقشة سبب رفضها."
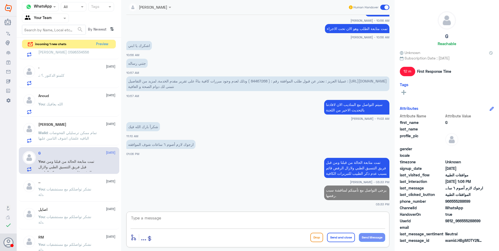
paste textarea "نشكر تواصلكم مع مستشفيات دلة."
type textarea "نشكر تواصلكم مع مستشفيات دلة."
click at [338, 236] on button "Send and close" at bounding box center [341, 237] width 28 height 9
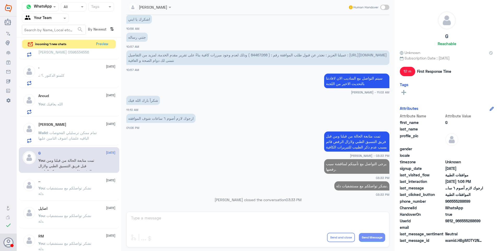
click at [80, 147] on div "Hu 1 20 September Hu : زين الله يعطيك العافية استغفر الله 20 September استغفر :…" at bounding box center [69, 151] width 104 height 203
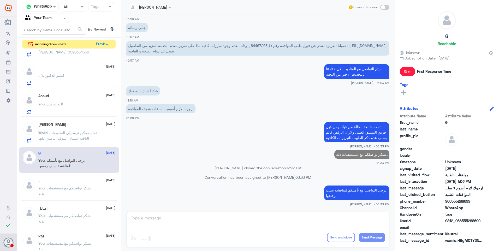
click at [87, 132] on span ": تمام ممكن ترسليلي الفحوصات الباقيه علشان اشوف التامين عليها" at bounding box center [67, 136] width 58 height 10
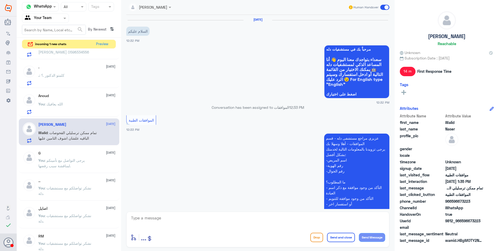
scroll to position [360, 0]
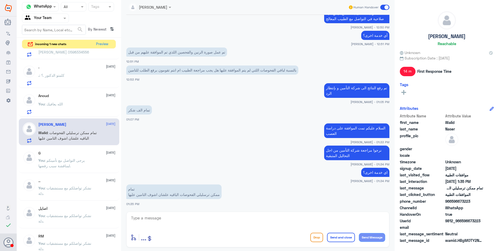
click at [60, 103] on span ": الله يعافيك" at bounding box center [54, 104] width 18 height 4
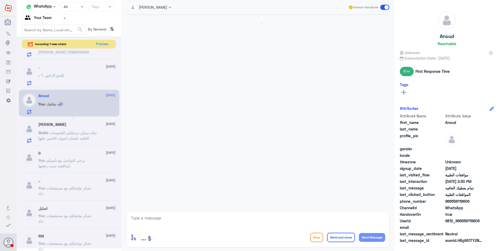
scroll to position [304, 0]
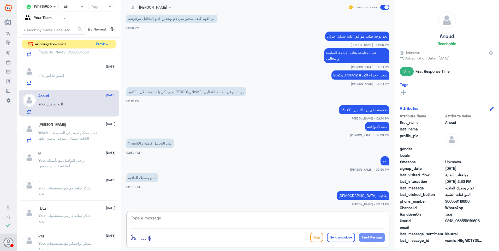
click at [194, 227] on textarea at bounding box center [258, 221] width 255 height 13
paste textarea "نشكر تواصلكم مع مستشفيات دلة."
type textarea "نشكر تواصلكم مع مستشفيات دلة."
click at [340, 237] on button "Send and close" at bounding box center [341, 237] width 28 height 9
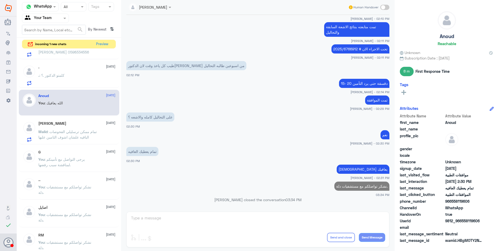
click at [66, 79] on div ". : كلمتو الدكتور .؟" at bounding box center [76, 80] width 77 height 12
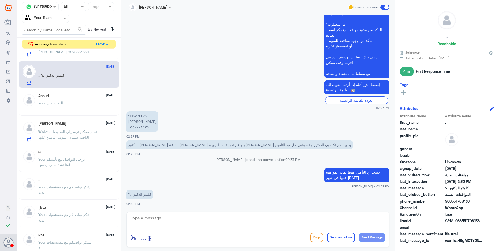
scroll to position [27, 0]
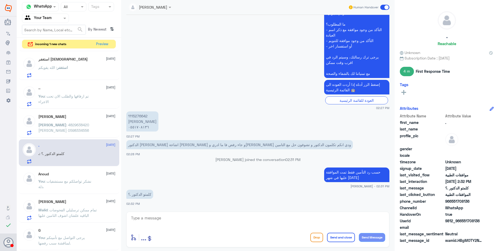
click at [74, 128] on p "Lana : 4829638420 بسام محمد زركي 0598334556" at bounding box center [67, 128] width 59 height 13
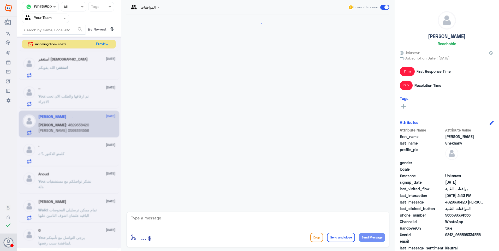
scroll to position [411, 0]
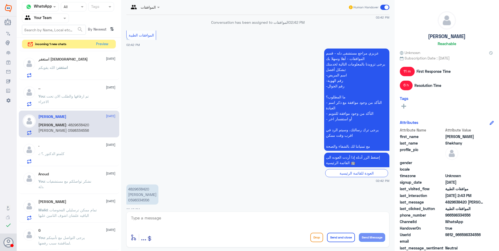
click at [81, 101] on p "You : تم ارفاقها والطلب الان تحت الاجراء" at bounding box center [67, 99] width 59 height 13
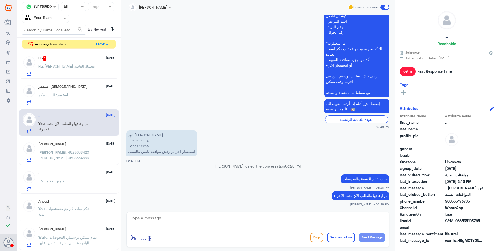
click at [74, 99] on div "استغفر : الله يقويكم" at bounding box center [76, 99] width 77 height 12
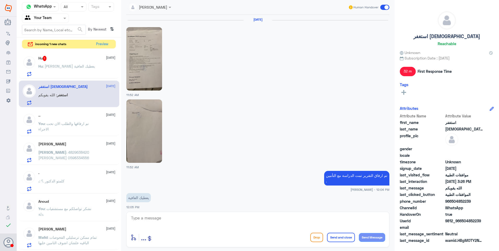
scroll to position [498, 0]
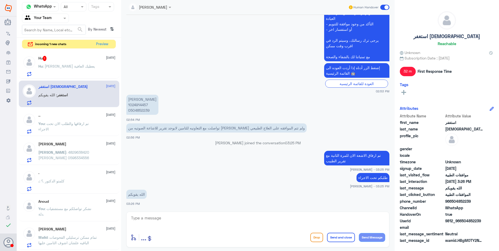
click at [90, 65] on div "Hu : زين الله يعطيك العافية" at bounding box center [76, 71] width 77 height 12
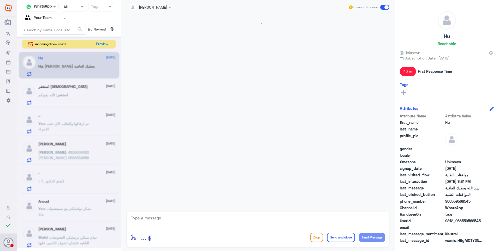
scroll to position [196, 0]
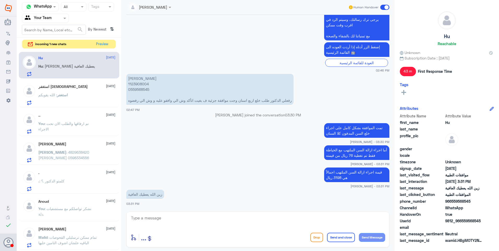
click at [162, 219] on textarea at bounding box center [258, 221] width 255 height 13
paste textarea "h"
click at [164, 219] on textarea at bounding box center [258, 221] width 255 height 13
type textarea "h"
type textarea "[DEMOGRAPHIC_DATA] يعافيك"
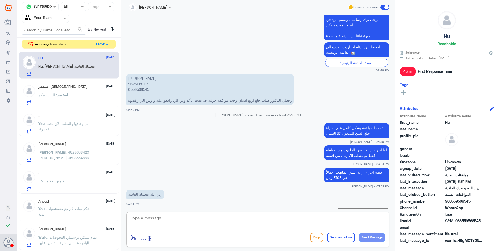
scroll to position [212, 0]
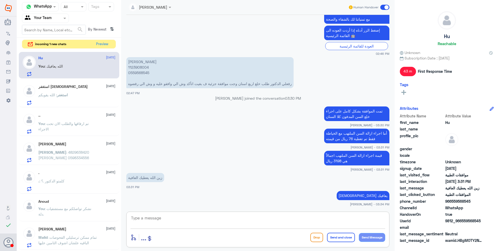
paste textarea "نشكر تواصلكم مع مستشفيات دلة."
type textarea "نشكر تواصلكم مع مستشفيات دلة."
click at [335, 238] on button "Send and close" at bounding box center [341, 237] width 28 height 9
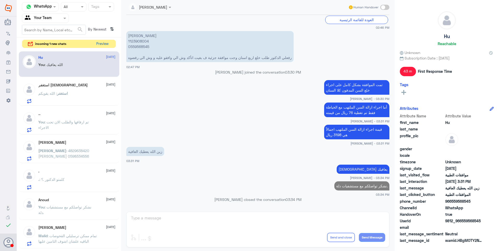
click at [101, 46] on button "Preview" at bounding box center [102, 44] width 16 height 8
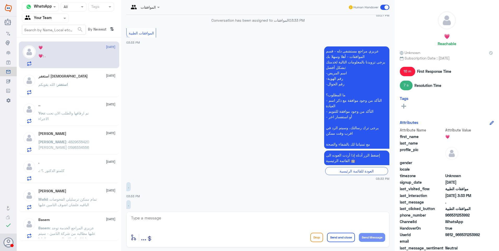
scroll to position [391, 0]
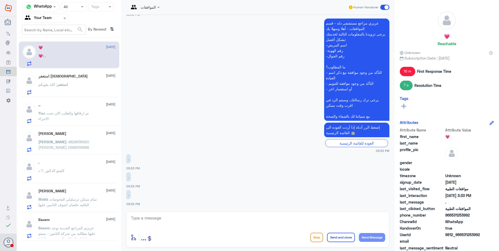
drag, startPoint x: 169, startPoint y: 218, endPoint x: 169, endPoint y: 222, distance: 3.9
click at [169, 222] on textarea at bounding box center [258, 221] width 255 height 13
type textarea "بالنسبة لباقات شركات التأمين ومدى تغطيتها فقط الشركات هي المطلعة على هذا الامر"
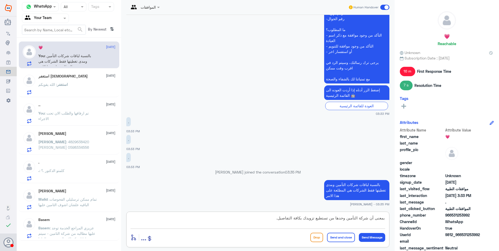
type textarea "بمعنى أن شركة التأمين وحدها من تستطيع تزويدك بكافة التفاصيل."
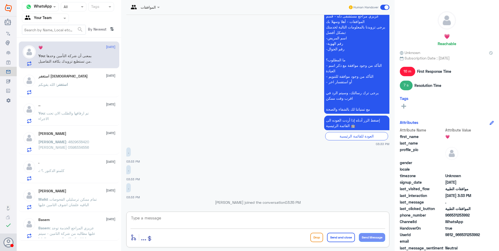
scroll to position [388, 0]
click at [73, 89] on div "استغفر : الله يقويكم" at bounding box center [76, 89] width 77 height 12
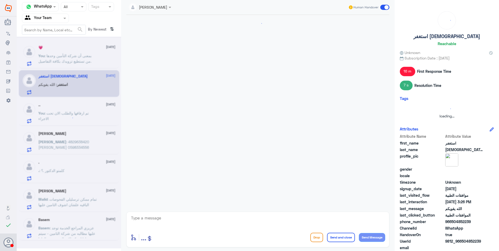
click at [78, 63] on div at bounding box center [69, 143] width 104 height 212
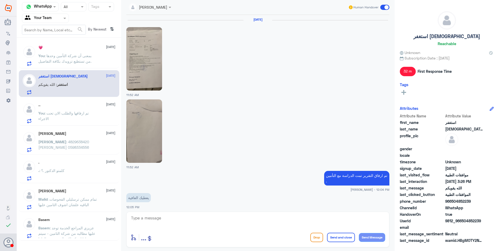
scroll to position [498, 0]
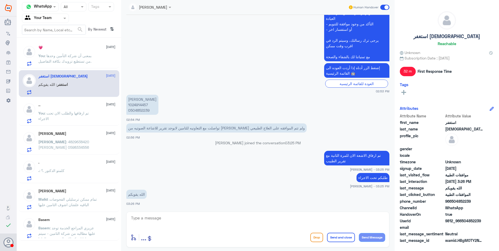
click at [80, 56] on span ": بمعنى أن شركة التأمين وحدها من تستطيع تزويدك بكافة التفاصيل." at bounding box center [64, 59] width 53 height 10
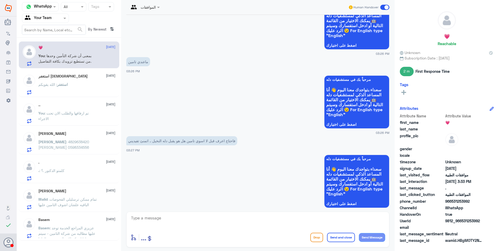
scroll to position [105, 0]
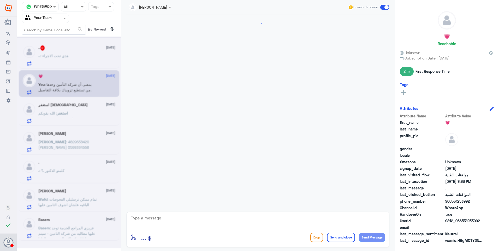
scroll to position [229, 0]
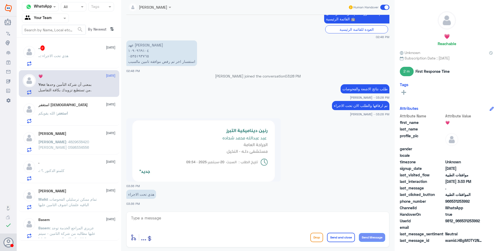
click at [73, 60] on div ".. : هذي تحت الاجراء" at bounding box center [76, 60] width 77 height 12
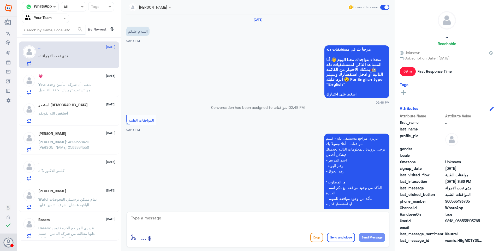
scroll to position [229, 0]
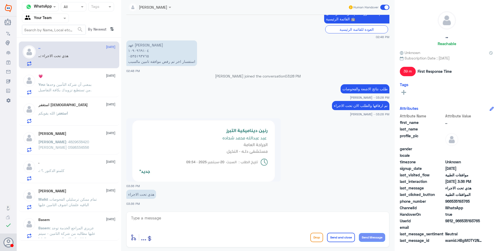
click at [159, 219] on textarea at bounding box center [258, 221] width 255 height 13
drag, startPoint x: 130, startPoint y: 212, endPoint x: 140, endPoint y: 210, distance: 10.3
click at [113, 209] on div "Channel WhatsApp Status × All Tags Agent Filter Your Team search By Newest ⇅ ..…" at bounding box center [258, 126] width 482 height 253
click at [176, 220] on textarea "1090969104" at bounding box center [258, 221] width 255 height 13
type textarea "1"
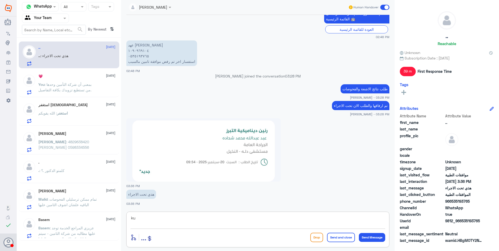
type textarea "k"
type textarea "نعم"
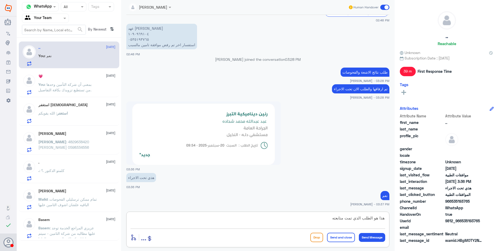
type textarea "هذا هو الطلب الذي تمت متابعته"
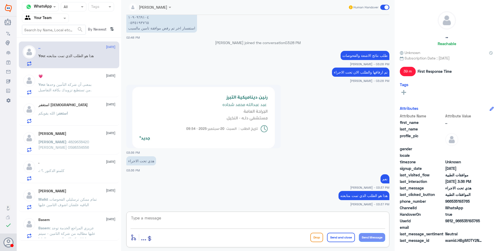
click at [71, 86] on span ": بمعنى أن شركة التأمين وحدها من تستطيع تزويدك بكافة التفاصيل." at bounding box center [64, 87] width 53 height 10
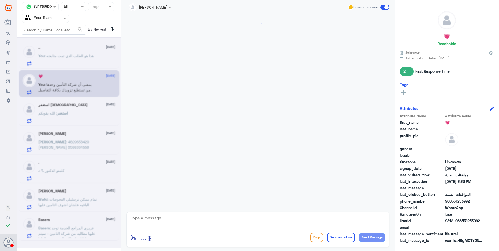
scroll to position [392, 0]
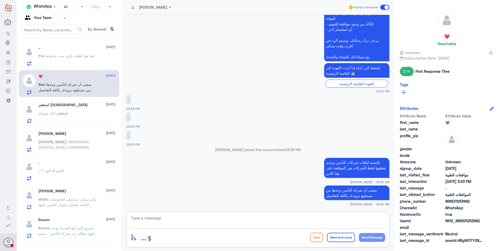
drag, startPoint x: 144, startPoint y: 219, endPoint x: 148, endPoint y: 217, distance: 4.3
click at [145, 219] on textarea at bounding box center [258, 221] width 255 height 13
paste textarea "نشكر تواصلكم مع مستشفيات دلة."
type textarea "نشكر تواصلكم مع مستشفيات دلة."
drag, startPoint x: 348, startPoint y: 237, endPoint x: 352, endPoint y: 208, distance: 28.7
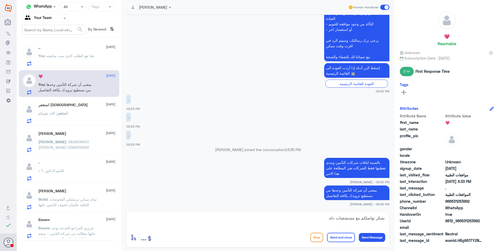
click at [348, 237] on button "Send and close" at bounding box center [341, 237] width 28 height 9
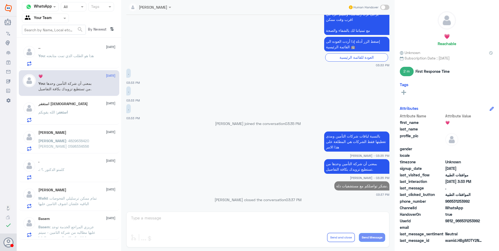
scroll to position [408, 0]
click at [65, 112] on span "استغفر" at bounding box center [62, 112] width 11 height 4
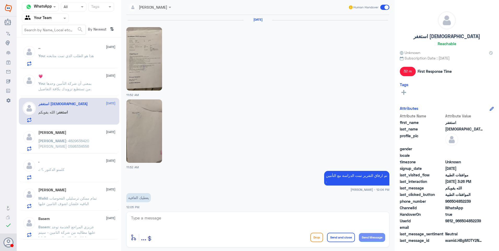
scroll to position [498, 0]
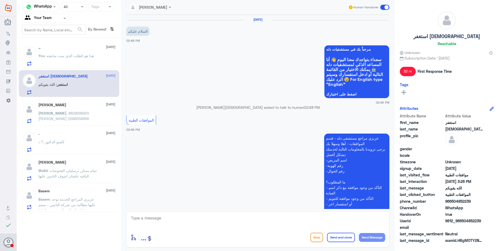
scroll to position [262, 0]
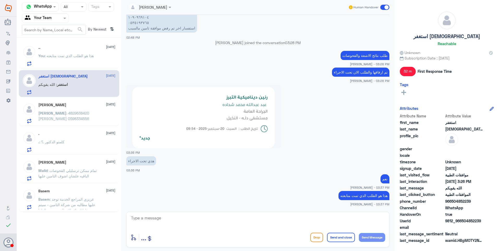
click at [63, 89] on p "استغفر : الله يقويكم" at bounding box center [53, 88] width 30 height 13
click at [95, 80] on div "استغفر الله 20 September استغفر : الله يقويكم" at bounding box center [76, 84] width 77 height 21
click at [88, 58] on p "You : هذا هو الطلب الذي تمت متابعته" at bounding box center [65, 59] width 55 height 13
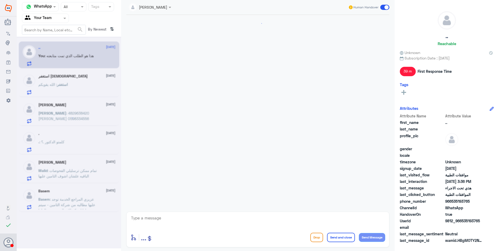
scroll to position [262, 0]
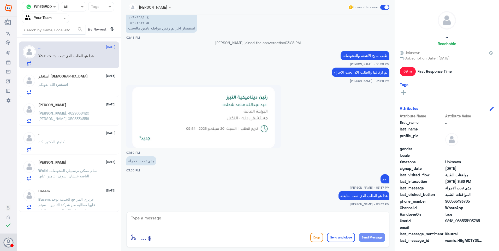
click at [79, 80] on div "استغفر الله 20 September استغفر : الله يقويكم" at bounding box center [76, 84] width 77 height 21
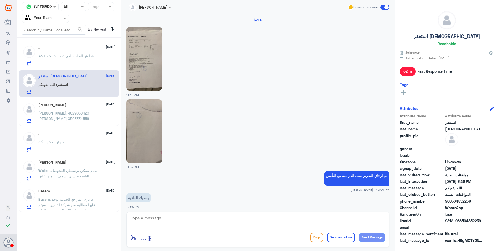
scroll to position [498, 0]
